Goal: Check status: Check status

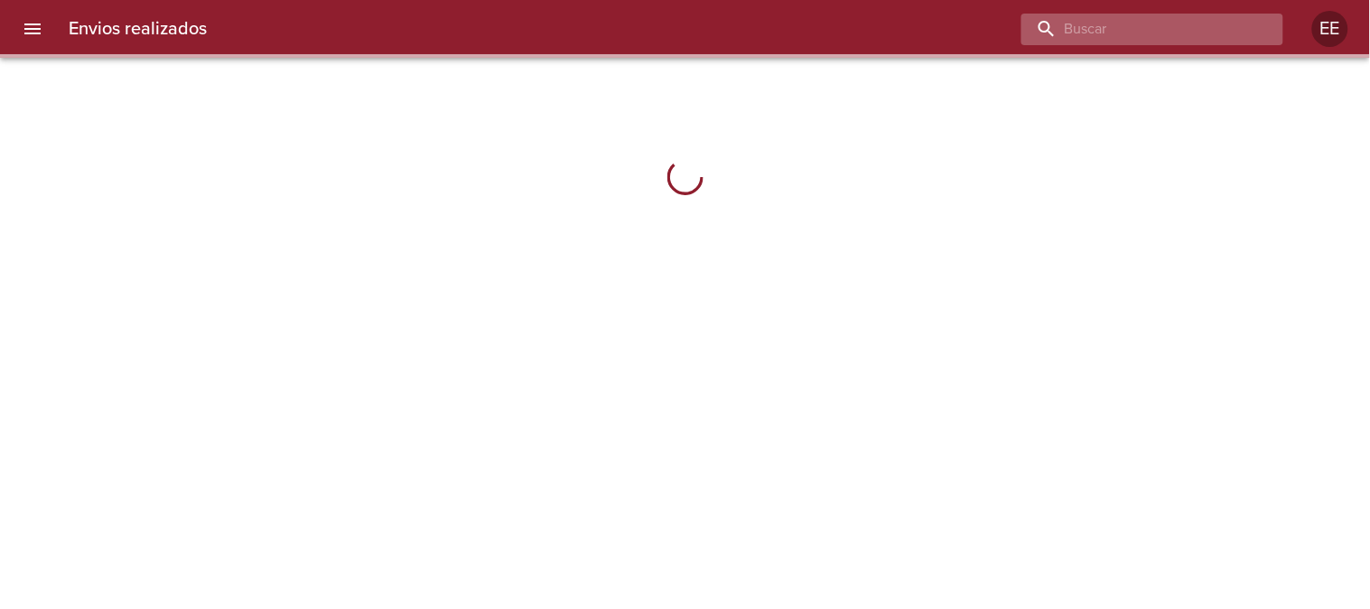
click at [1147, 28] on input "buscar" at bounding box center [1136, 30] width 231 height 32
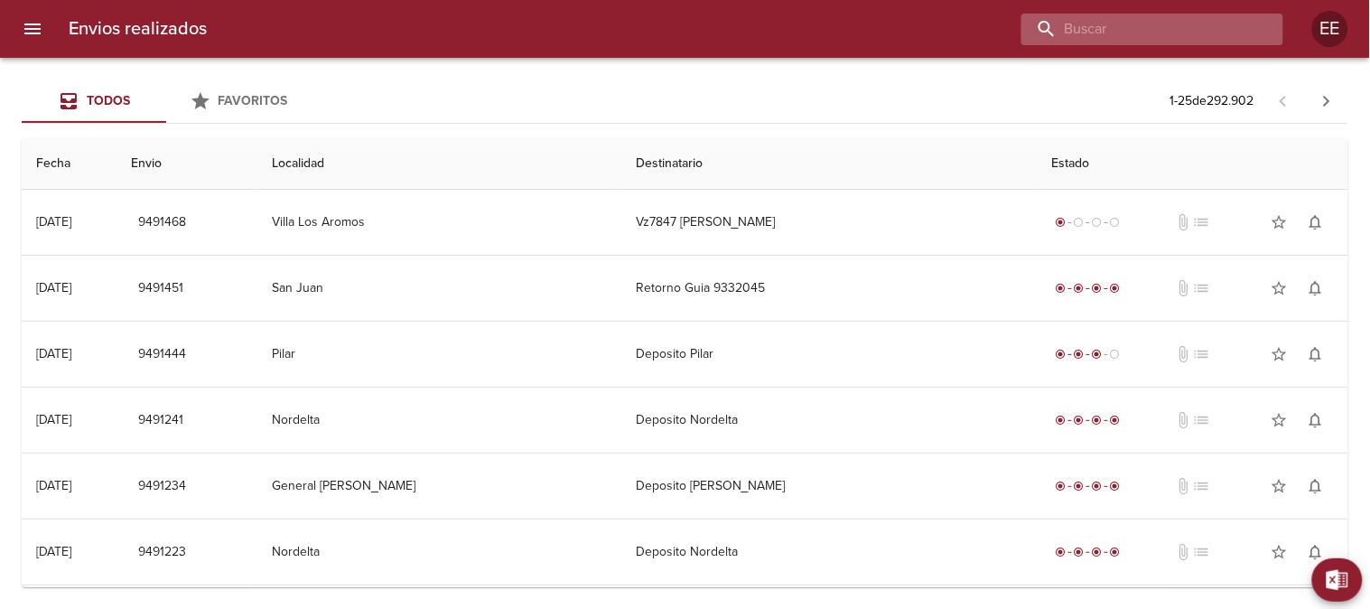
paste input "VITTAR [PERSON_NAME] [PERSON_NAME]"
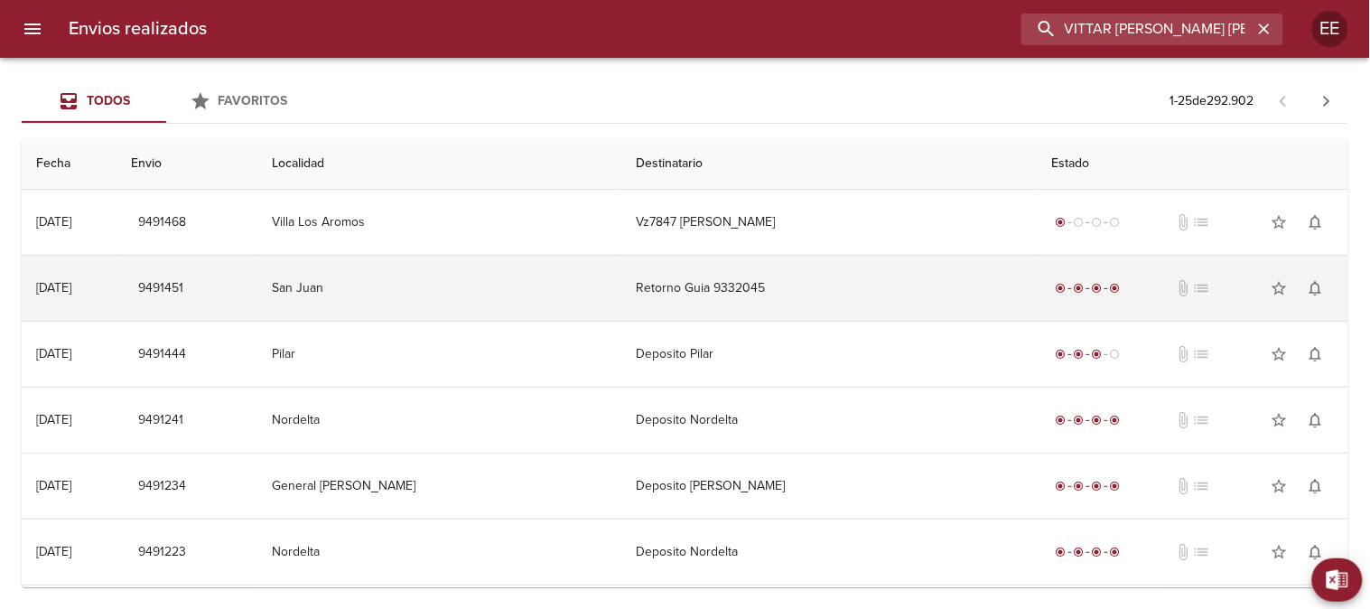
scroll to position [0, 5]
type input "VITTAR [PERSON_NAME] [PERSON_NAME]"
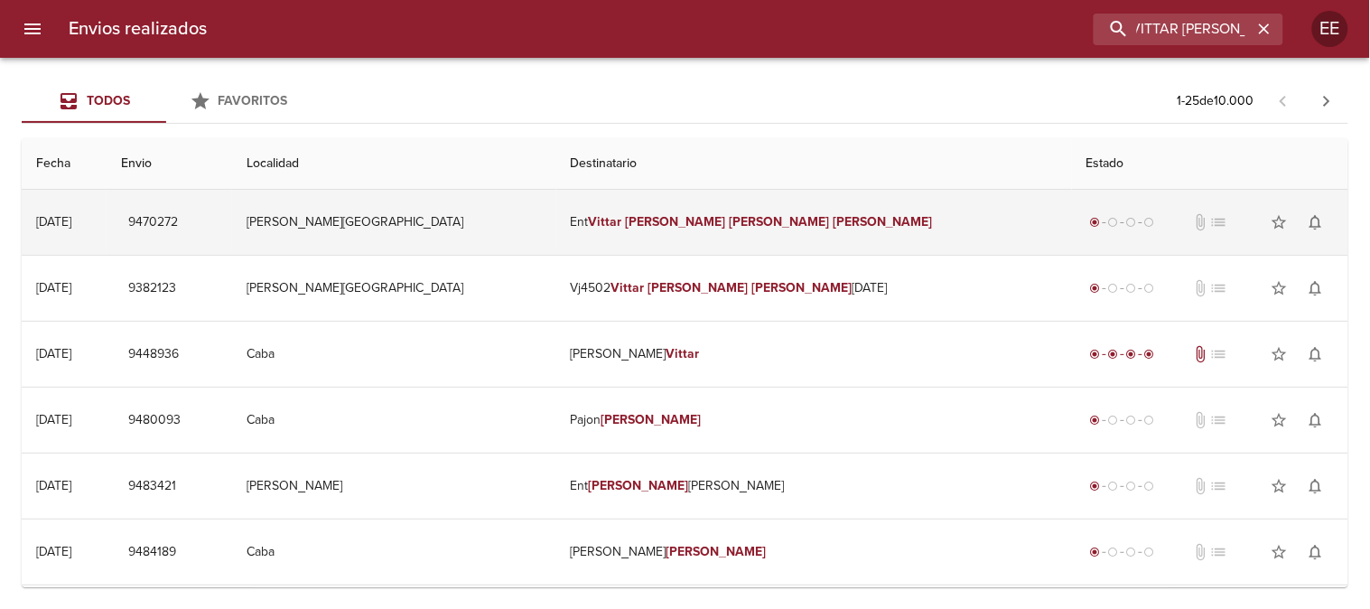
click at [622, 221] on em "Vittar" at bounding box center [605, 221] width 33 height 15
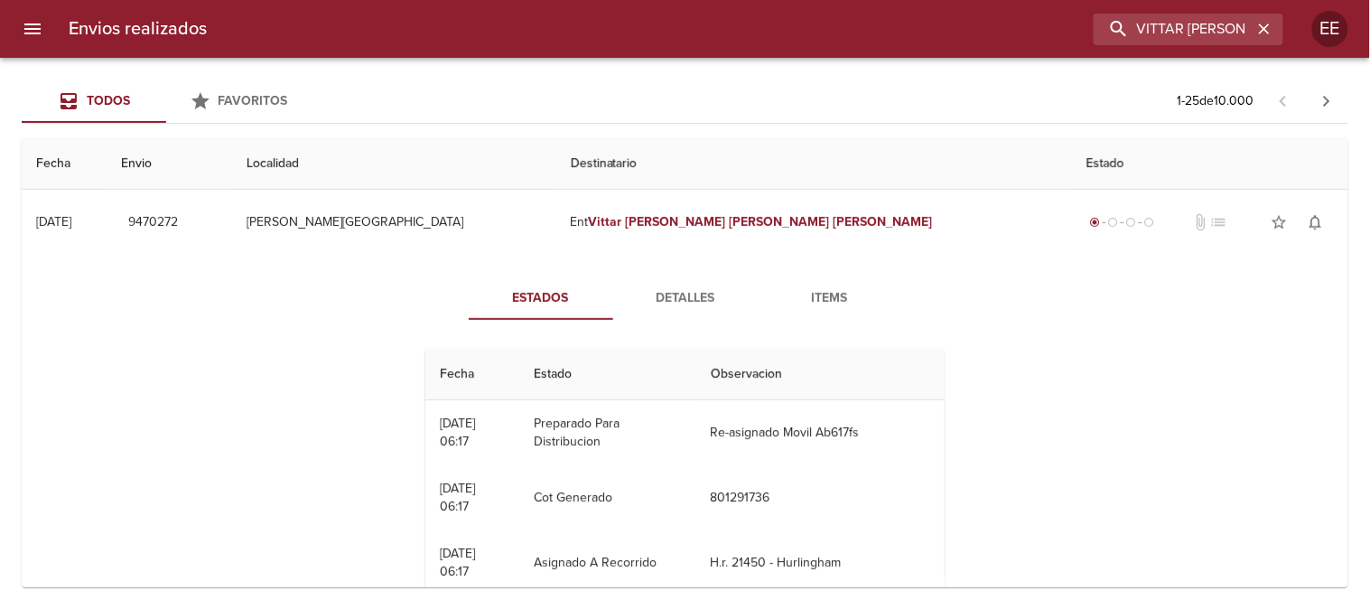
click at [671, 291] on span "Detalles" at bounding box center [685, 298] width 123 height 23
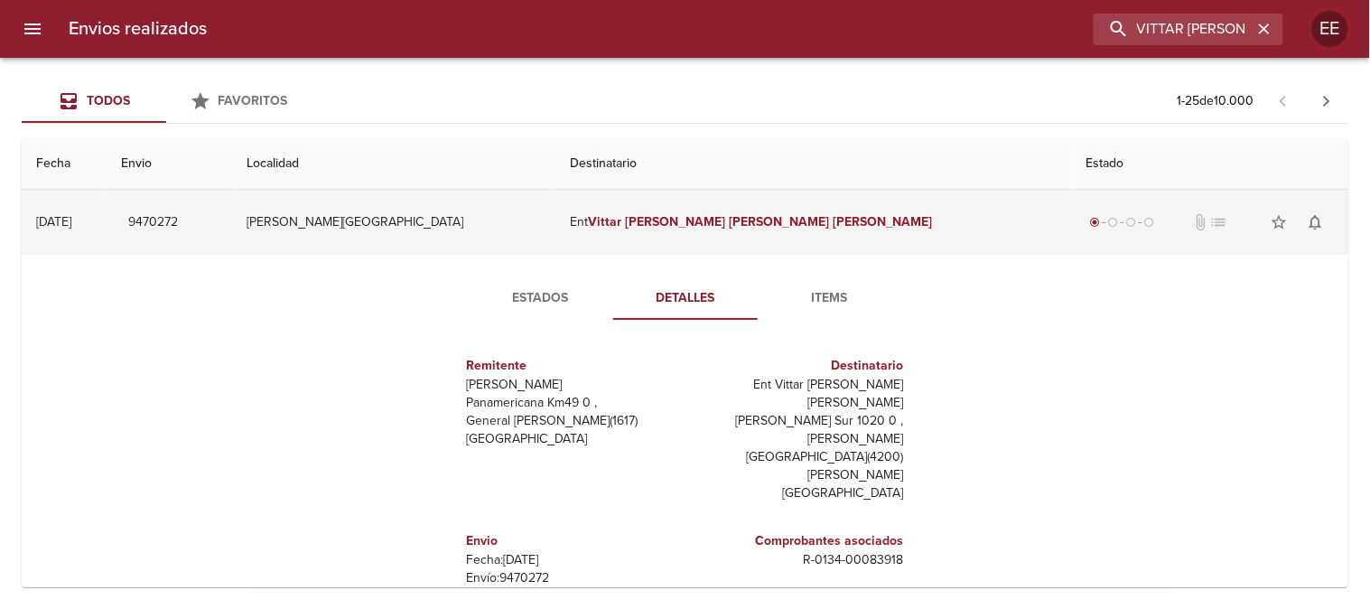
click at [622, 223] on em "Vittar" at bounding box center [605, 221] width 33 height 15
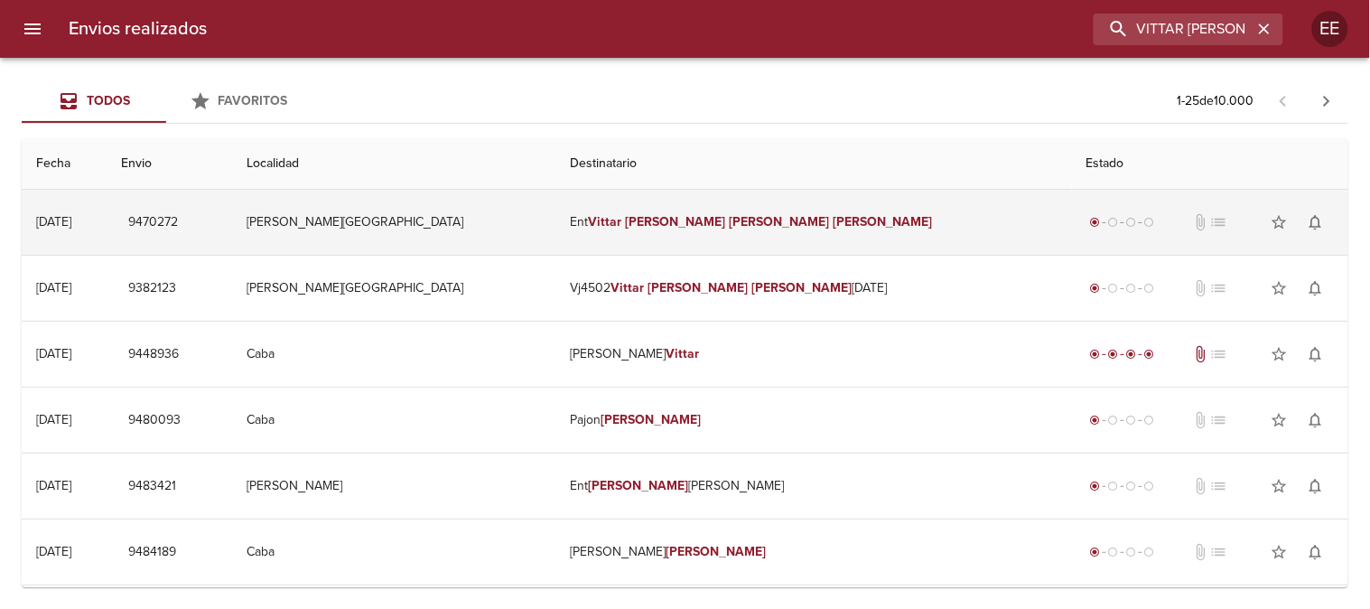
click at [622, 223] on em "Vittar" at bounding box center [605, 221] width 33 height 15
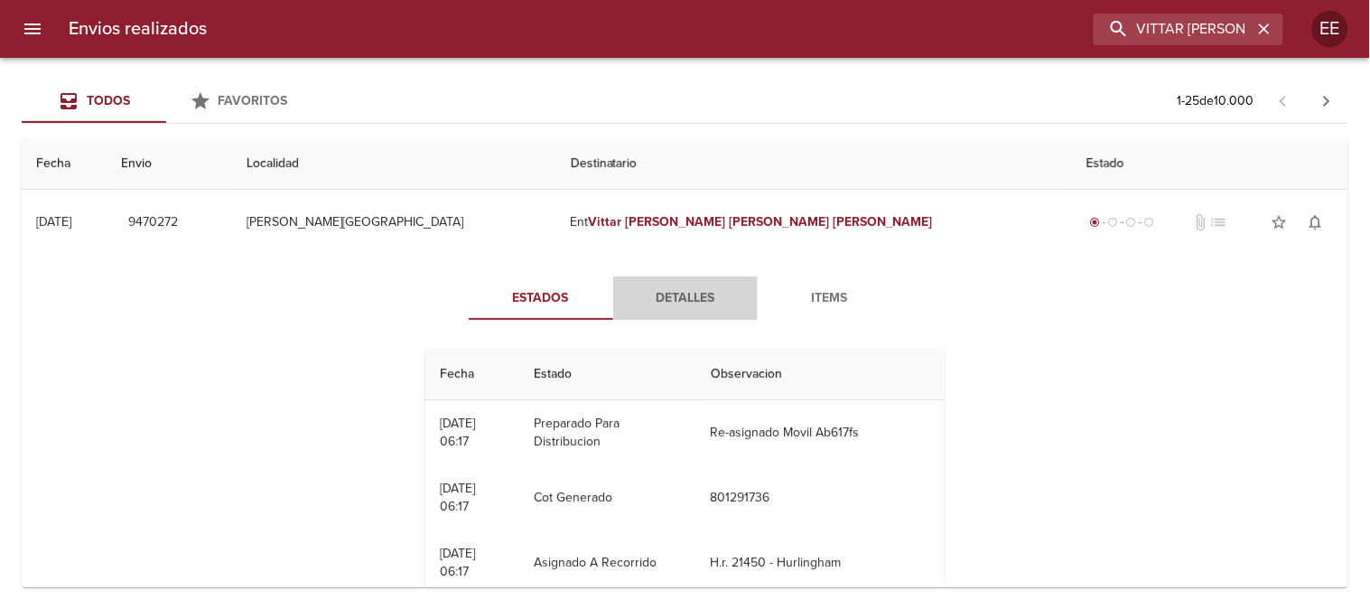
click at [664, 300] on span "Detalles" at bounding box center [685, 298] width 123 height 23
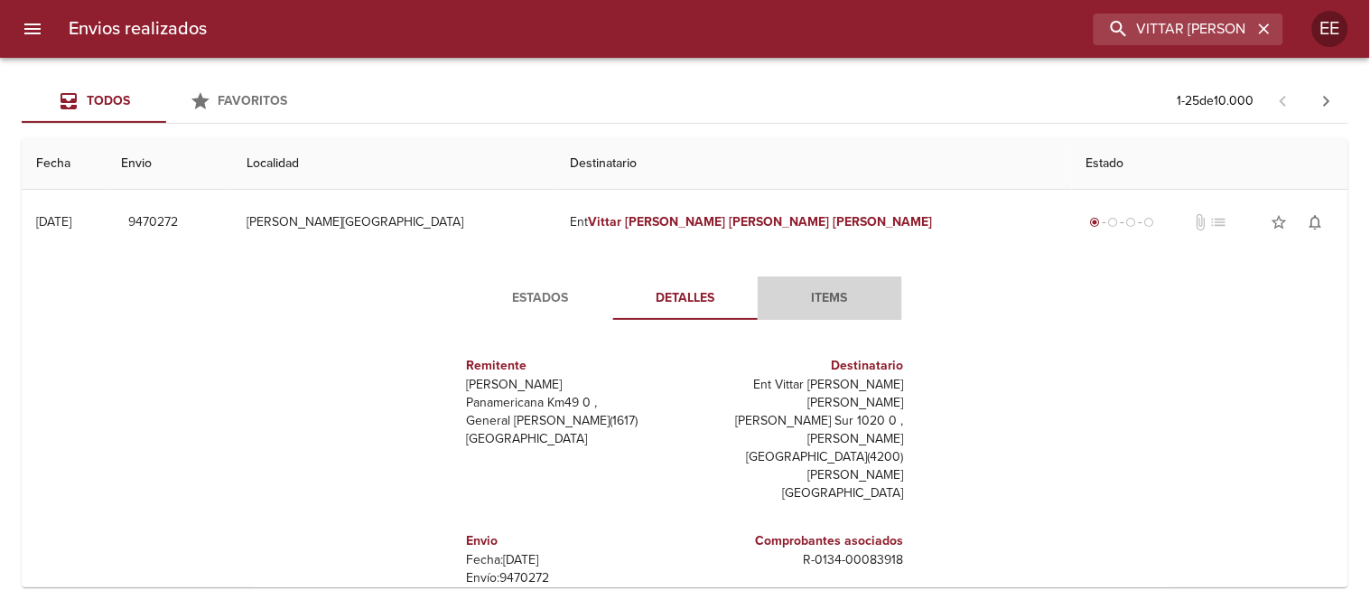
click at [807, 301] on span "Items" at bounding box center [829, 298] width 123 height 23
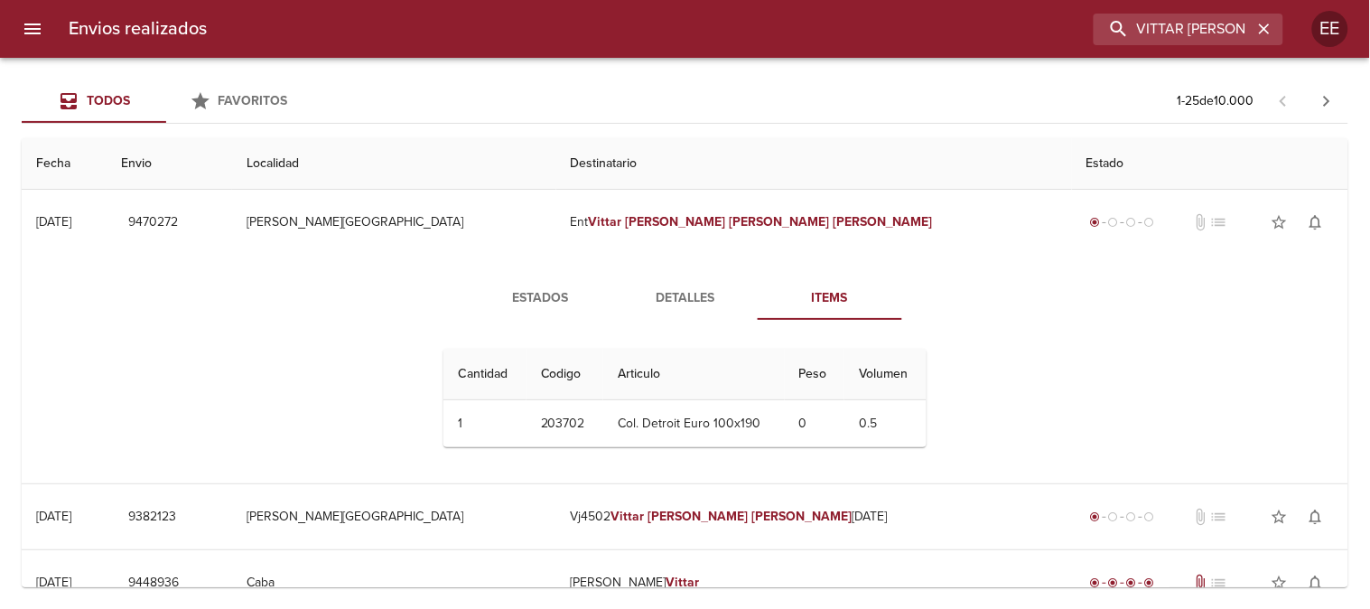
click at [684, 294] on span "Detalles" at bounding box center [685, 298] width 123 height 23
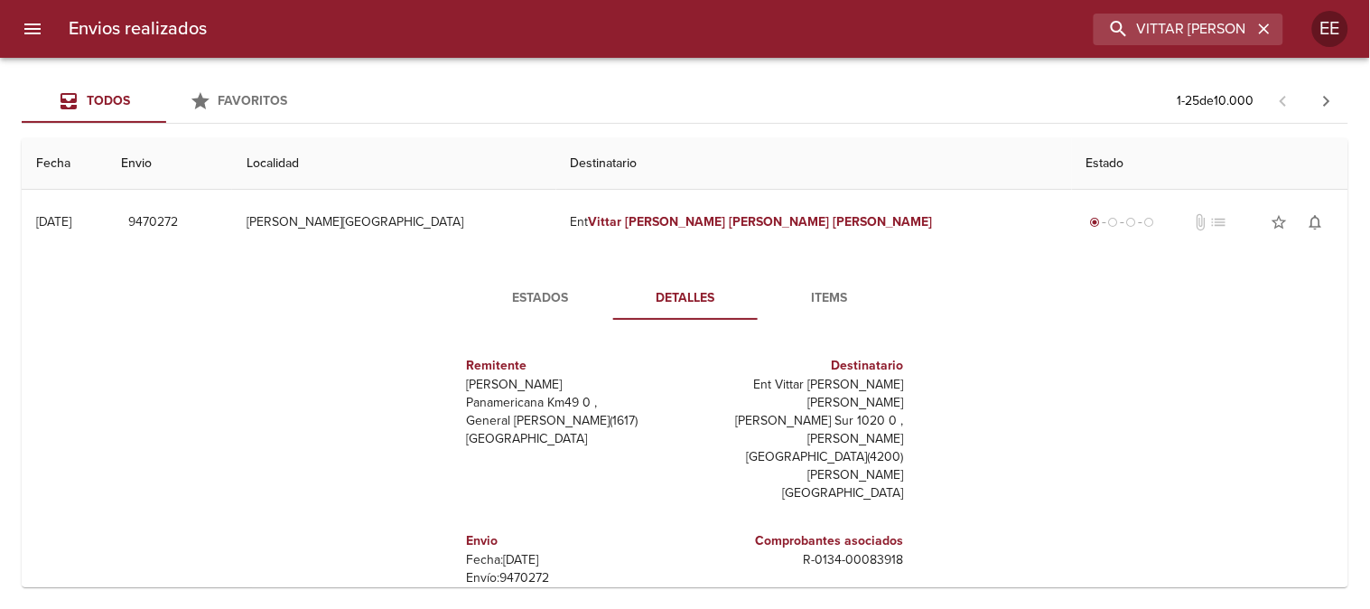
click at [527, 300] on span "Estados" at bounding box center [540, 298] width 123 height 23
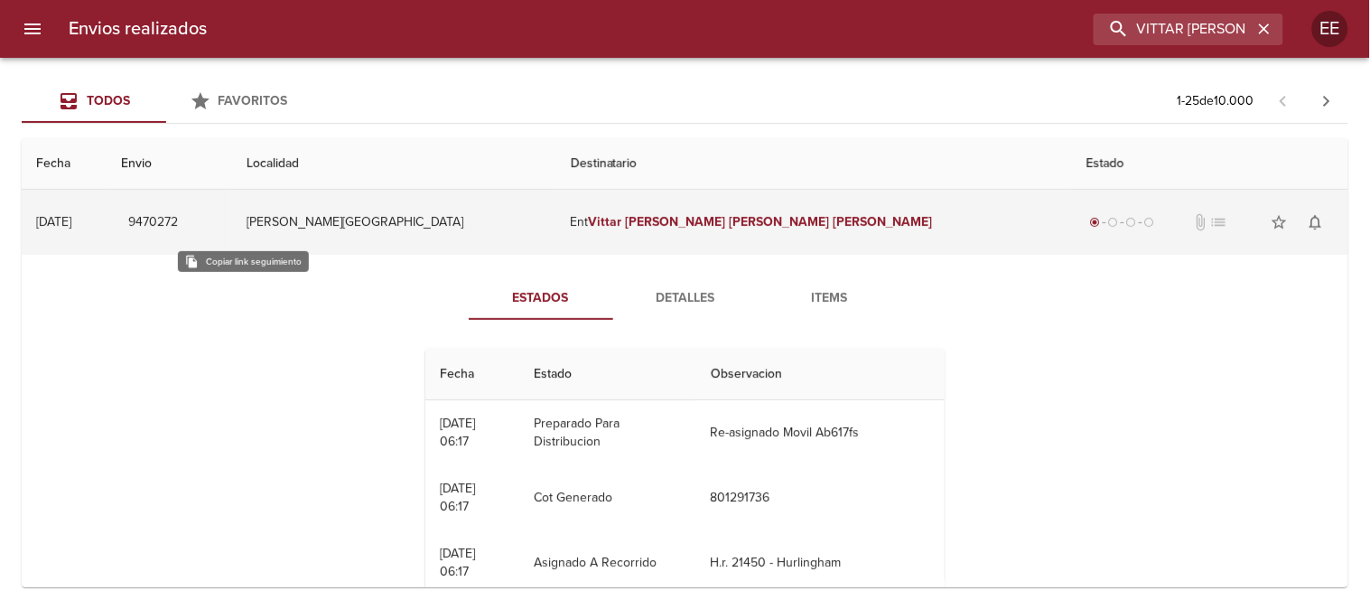
click at [178, 221] on span "9470272" at bounding box center [153, 222] width 50 height 23
click at [178, 226] on span "9470272" at bounding box center [153, 222] width 50 height 23
click at [425, 215] on td "[PERSON_NAME][GEOGRAPHIC_DATA]" at bounding box center [393, 222] width 323 height 65
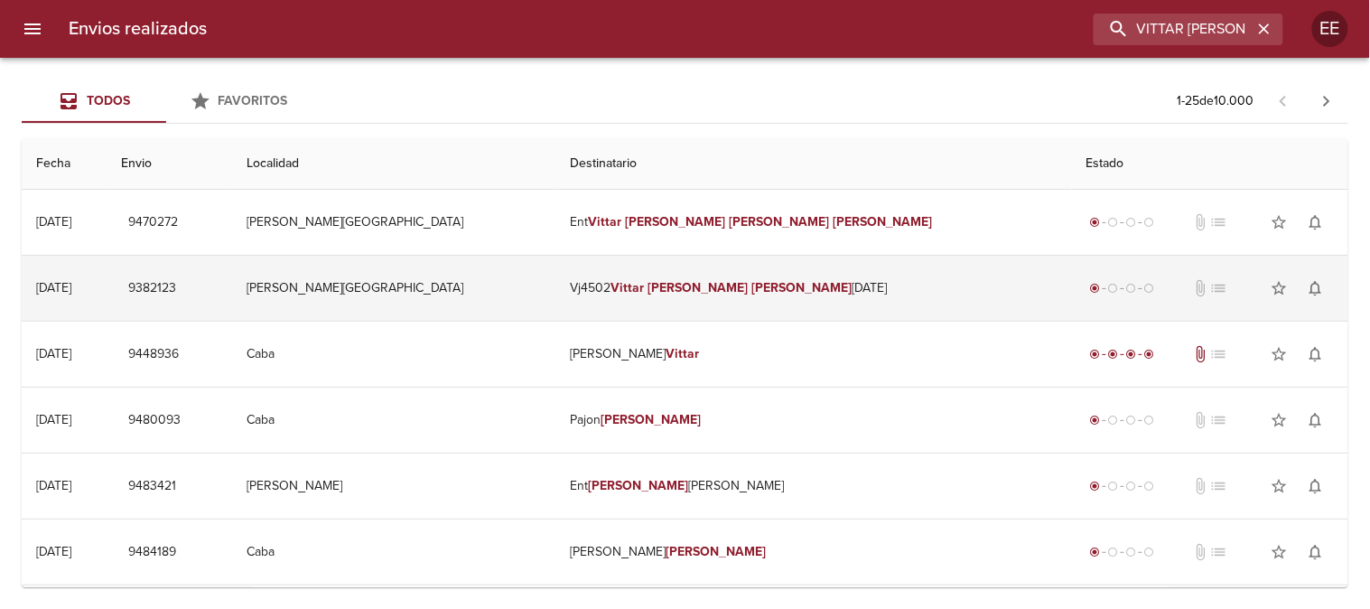
click at [645, 289] on em "Vittar" at bounding box center [627, 287] width 33 height 15
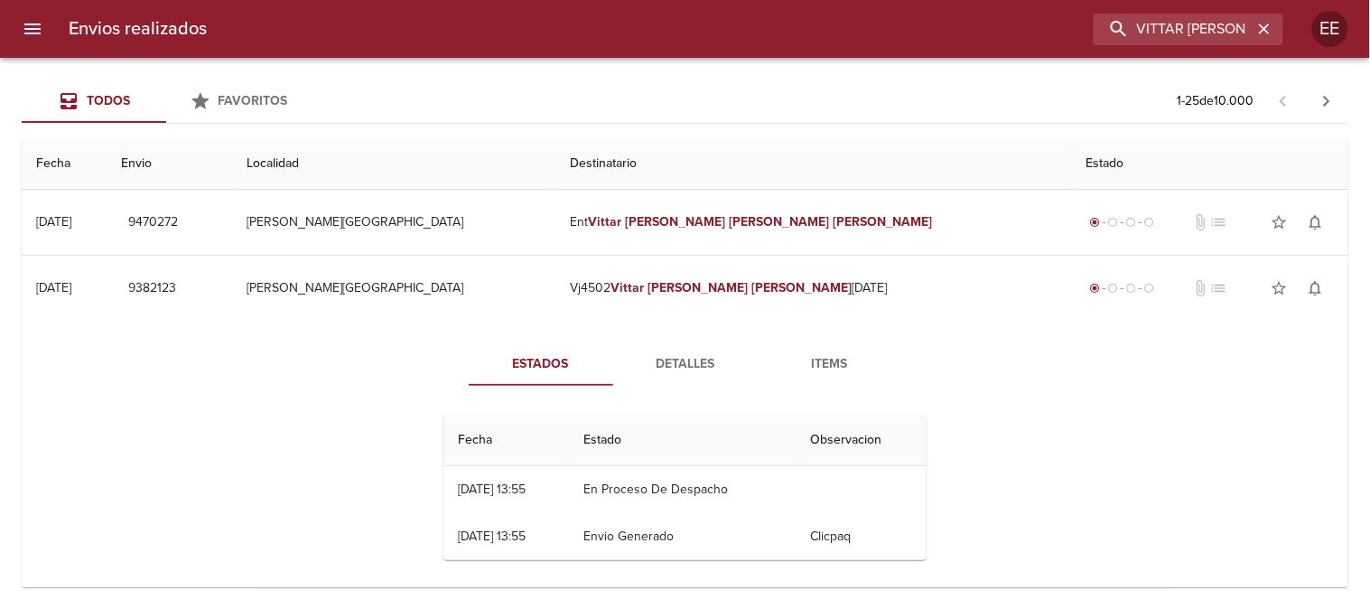
click at [683, 353] on span "Detalles" at bounding box center [685, 364] width 123 height 23
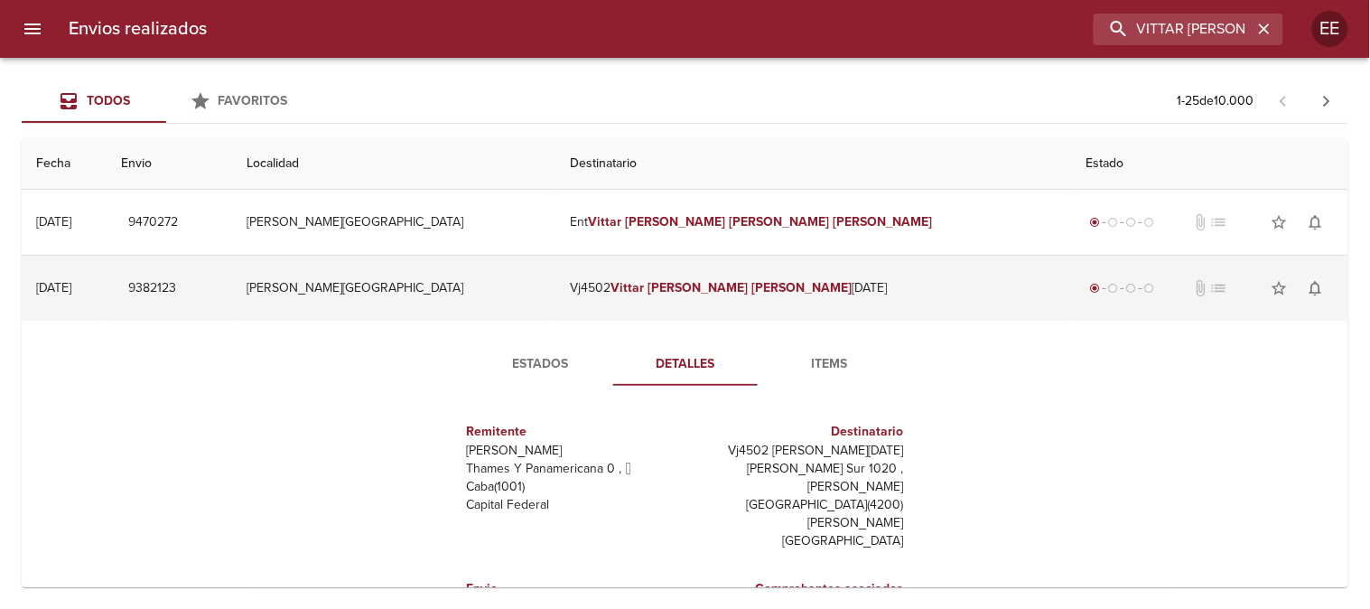
click at [645, 282] on em "Vittar" at bounding box center [627, 287] width 33 height 15
